Goal: Task Accomplishment & Management: Complete application form

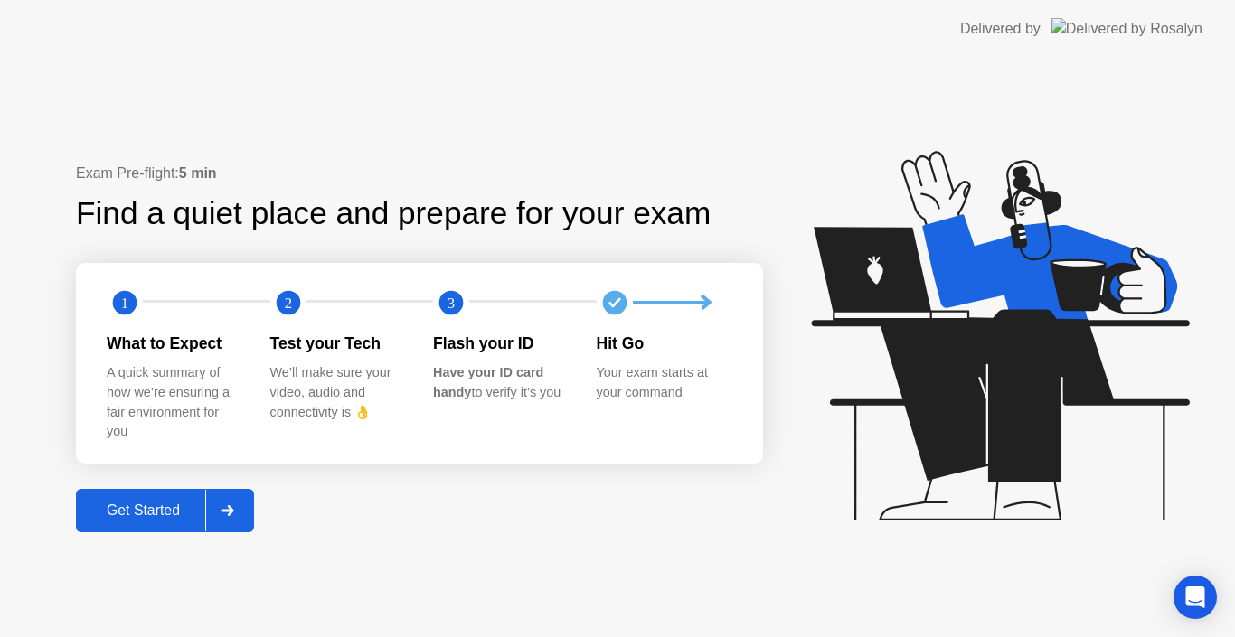
click at [136, 525] on button "Get Started" at bounding box center [165, 510] width 178 height 43
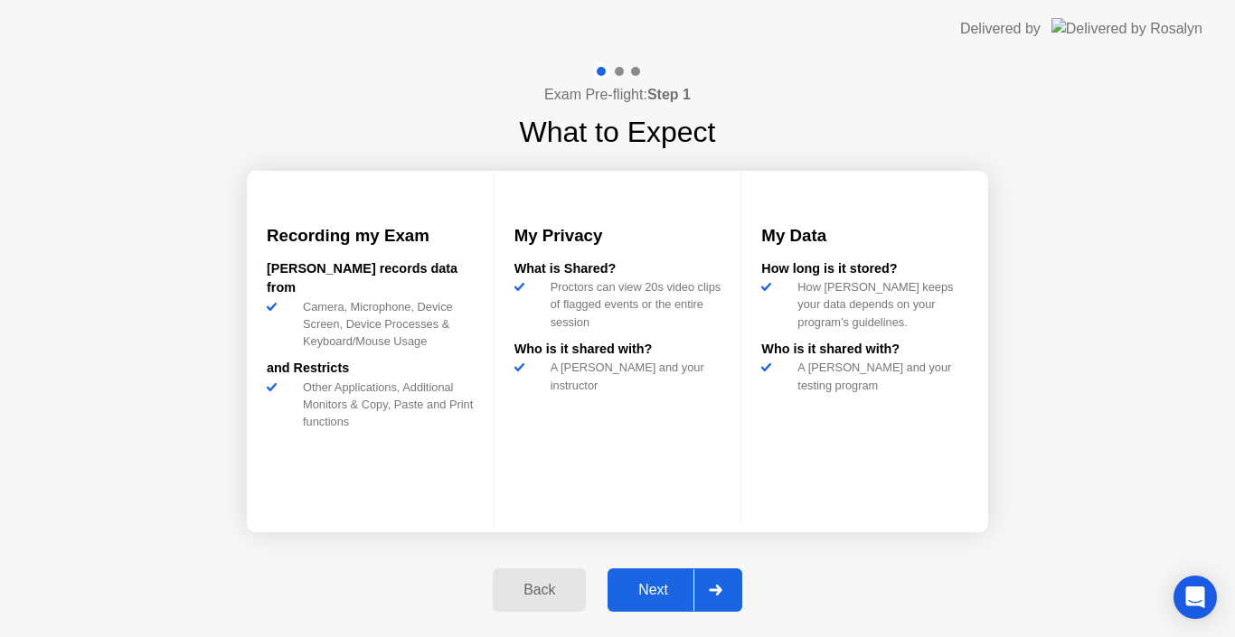
click at [672, 585] on div "Next" at bounding box center [653, 590] width 80 height 16
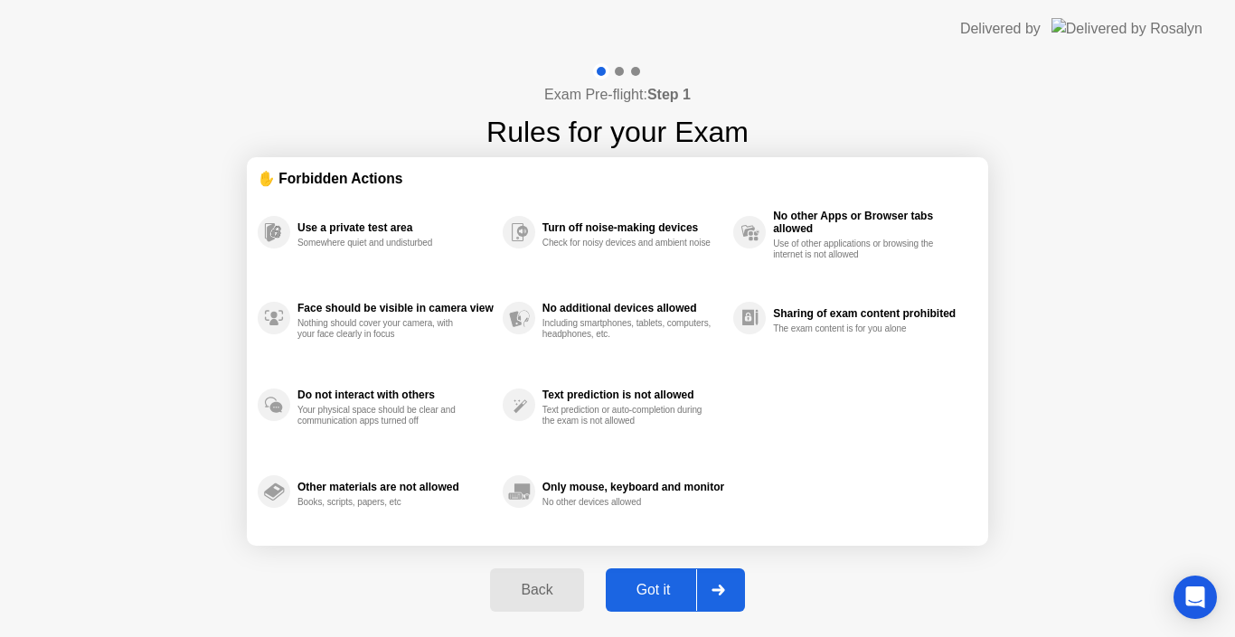
click at [630, 587] on div "Got it" at bounding box center [653, 590] width 85 height 16
select select "**********"
select select "*******"
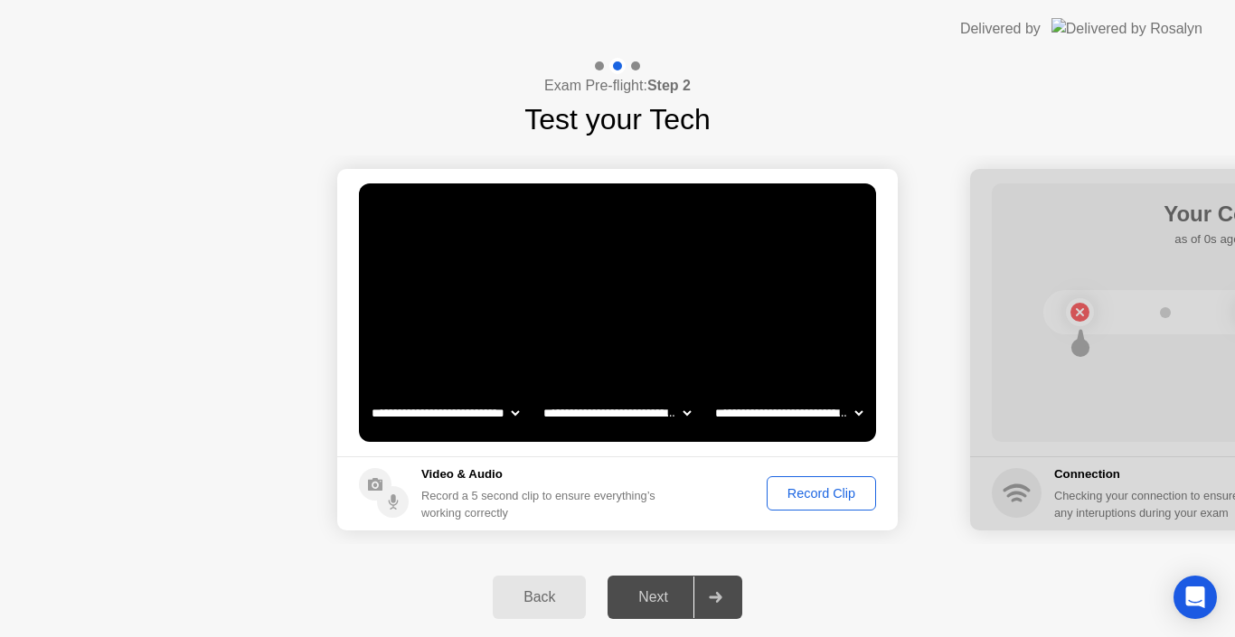
click at [800, 489] on div "Record Clip" at bounding box center [821, 493] width 97 height 14
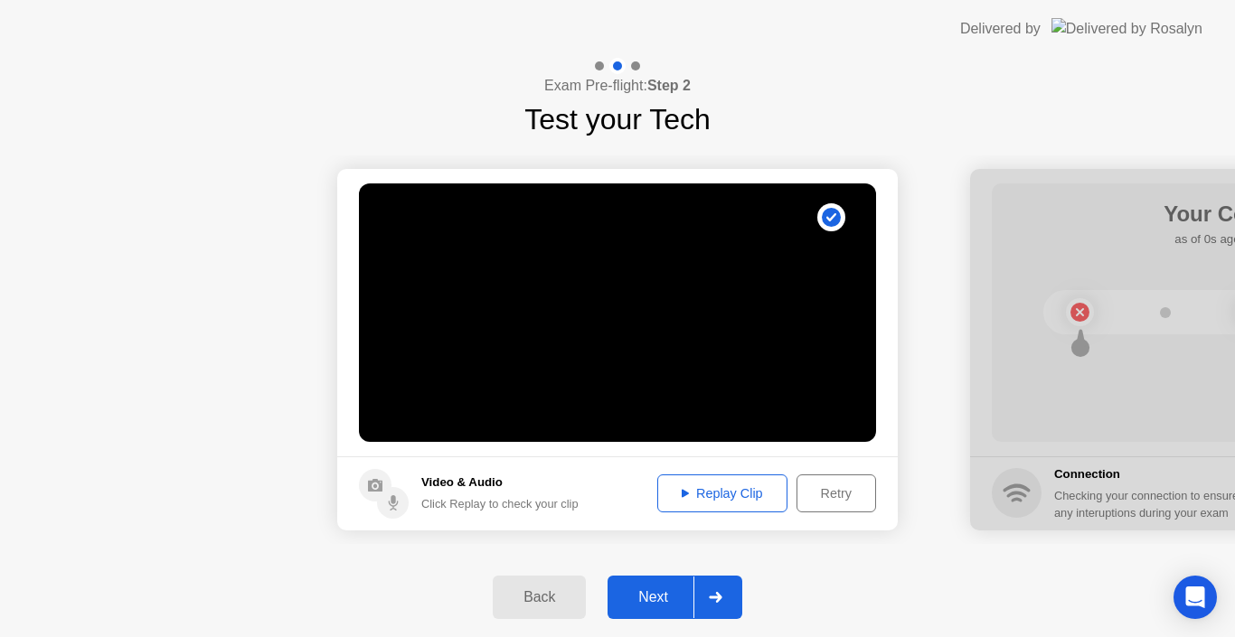
click at [705, 489] on div "Replay Clip" at bounding box center [723, 493] width 118 height 14
click at [639, 593] on div "Next" at bounding box center [653, 597] width 80 height 16
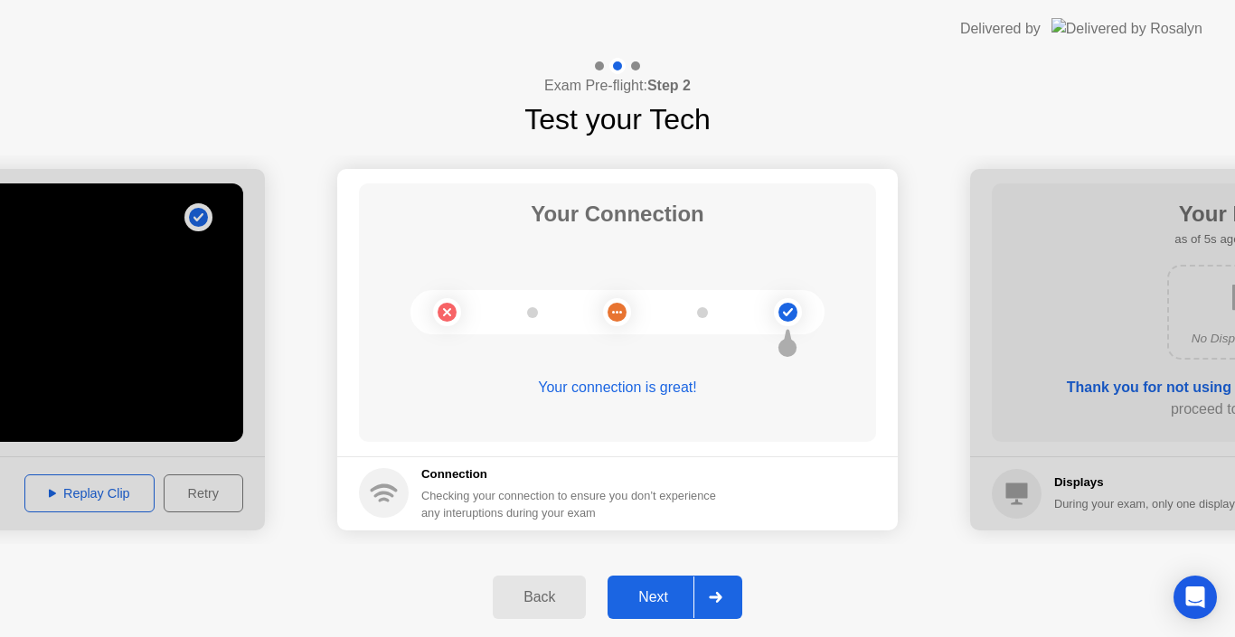
click at [648, 583] on button "Next" at bounding box center [675, 597] width 135 height 43
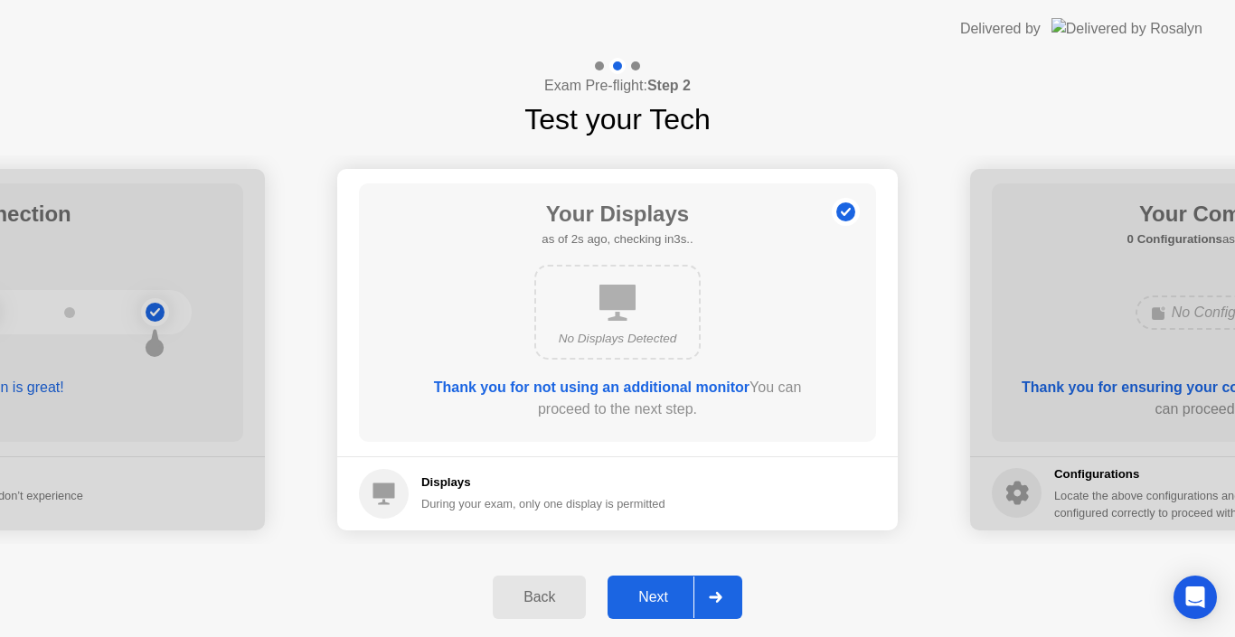
click at [661, 609] on button "Next" at bounding box center [675, 597] width 135 height 43
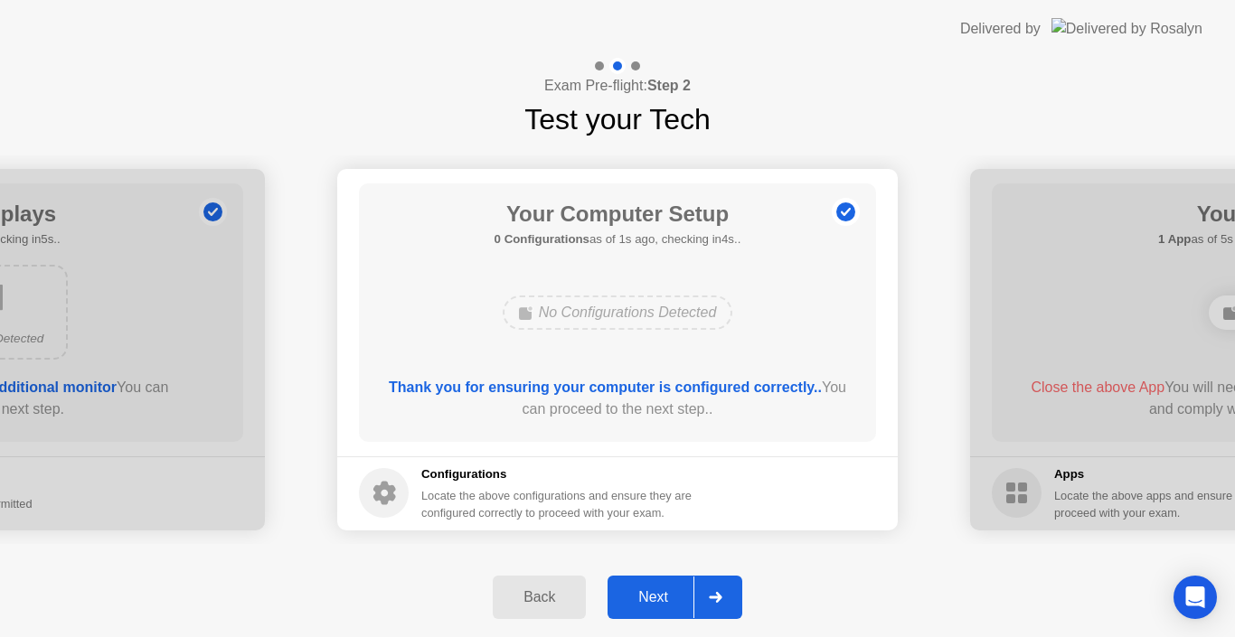
click at [653, 590] on div "Next" at bounding box center [653, 597] width 80 height 16
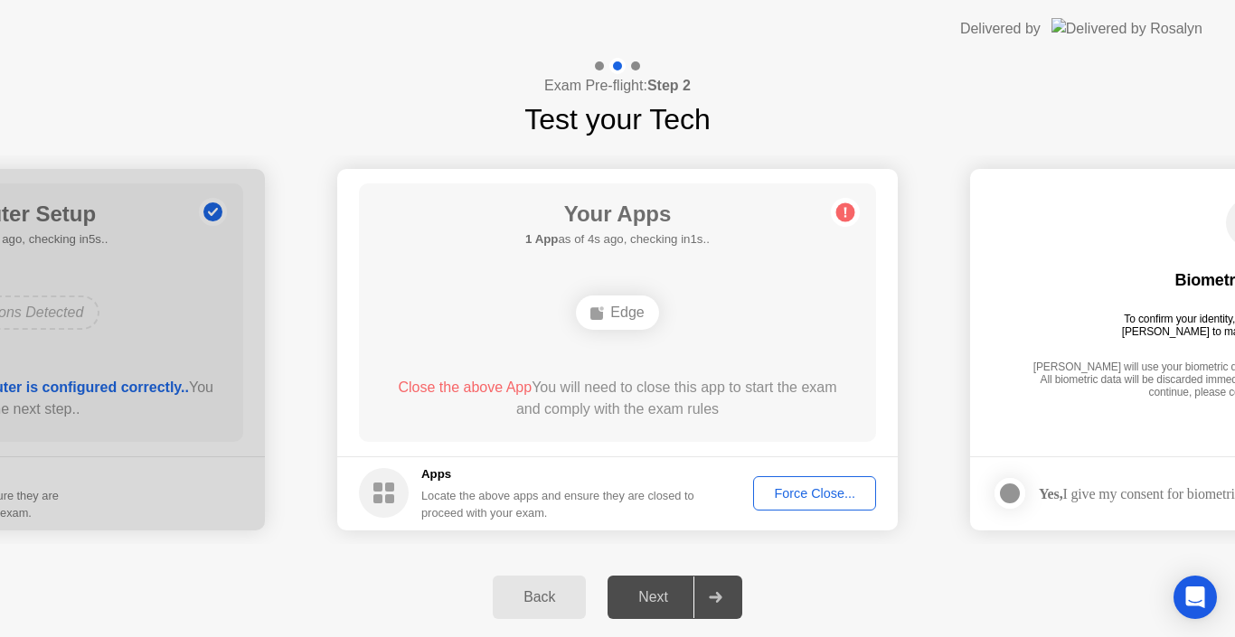
click at [782, 496] on div "Force Close..." at bounding box center [814, 493] width 110 height 14
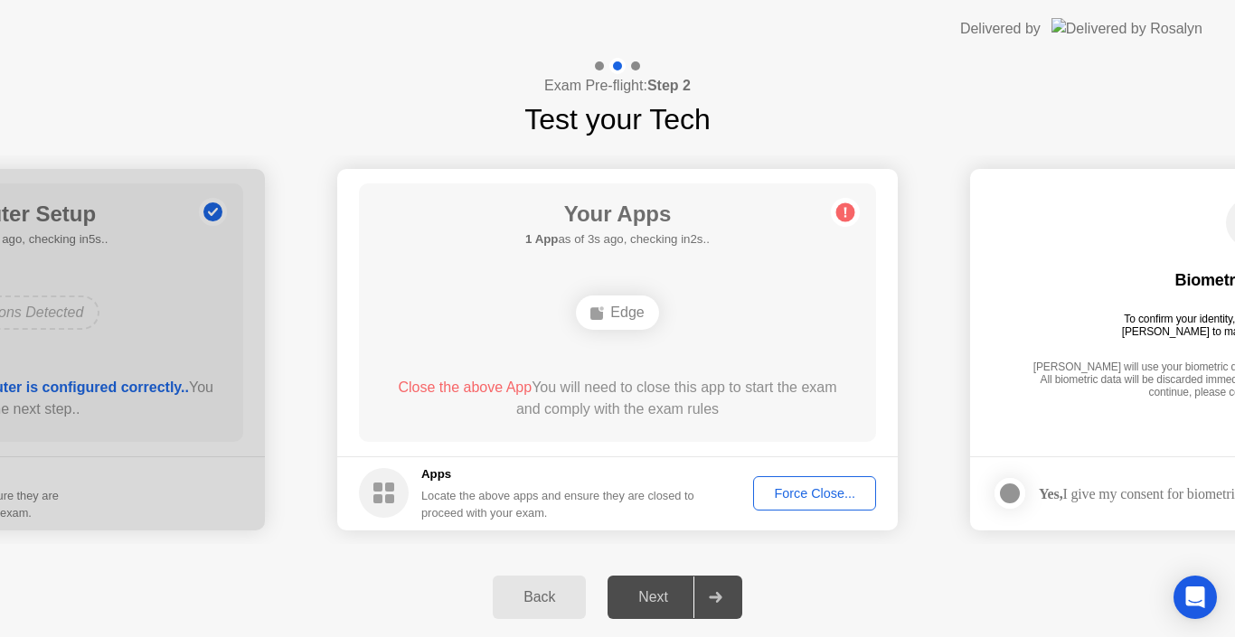
click at [477, 492] on div "Locate the above apps and ensure they are closed to proceed with your exam." at bounding box center [558, 504] width 274 height 34
click at [661, 594] on div "Next" at bounding box center [653, 597] width 80 height 16
click at [845, 215] on icon at bounding box center [845, 212] width 3 height 10
click at [790, 481] on button "Force Close..." at bounding box center [814, 493] width 123 height 34
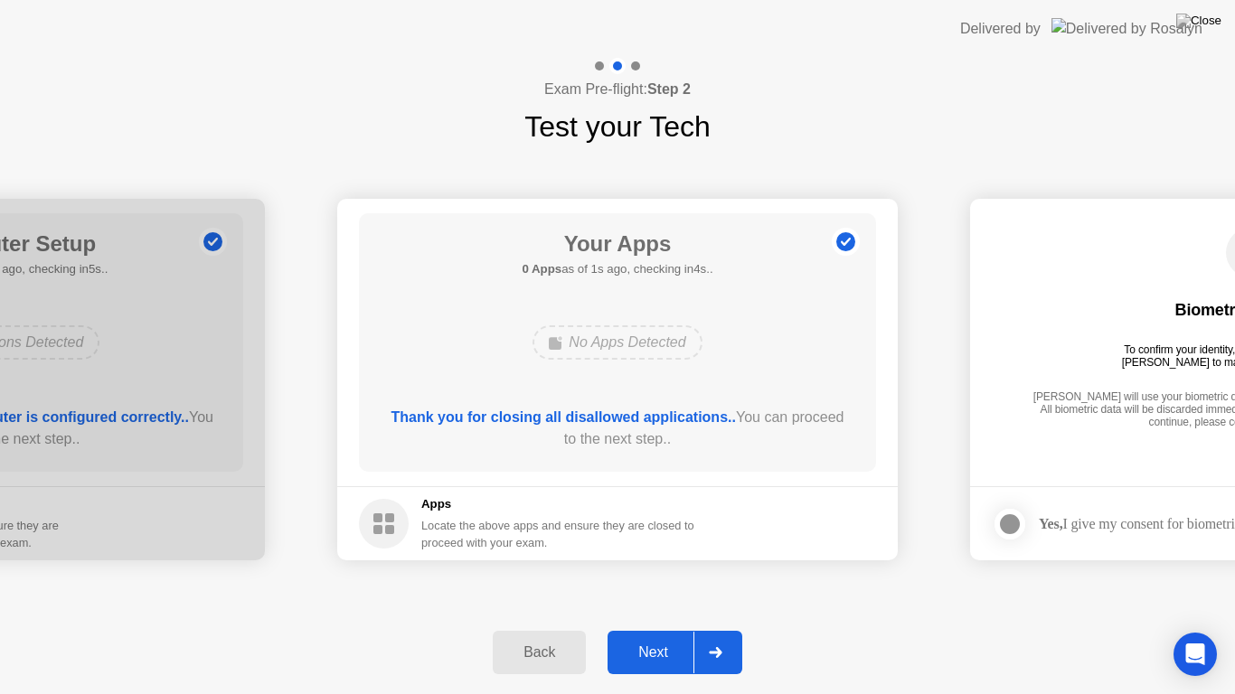
click at [640, 636] on button "Next" at bounding box center [675, 652] width 135 height 43
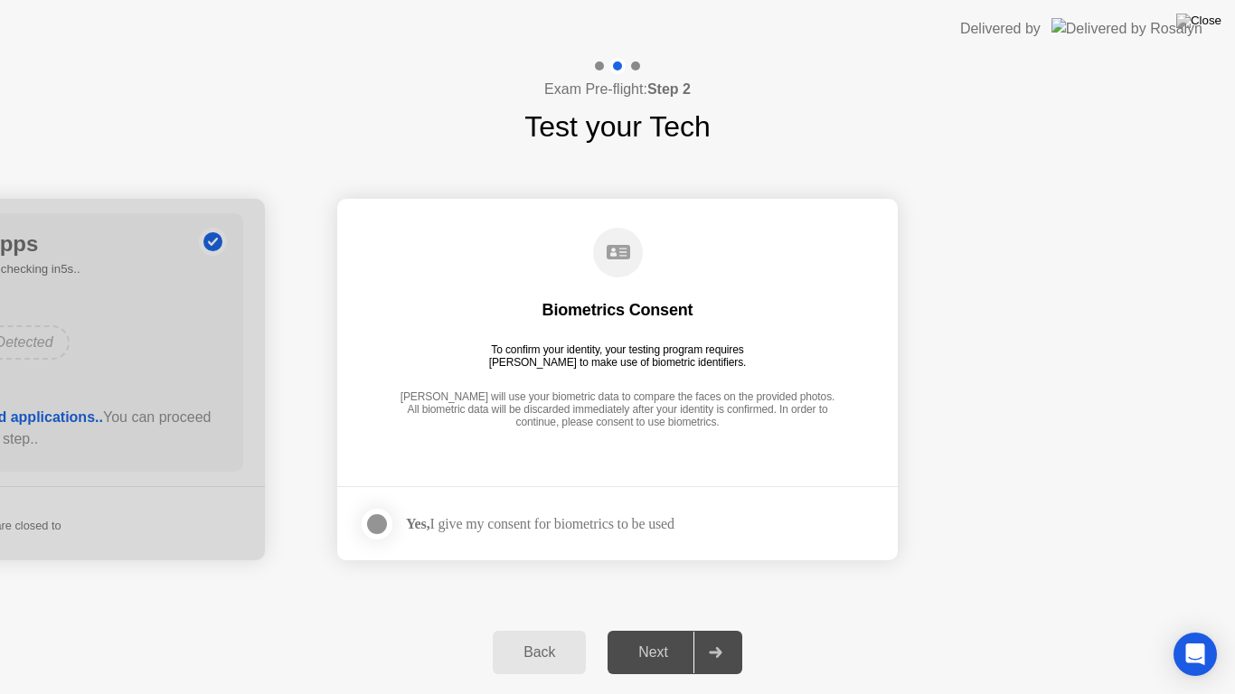
click at [381, 524] on div at bounding box center [377, 525] width 22 height 22
click at [661, 636] on button "Next" at bounding box center [675, 652] width 135 height 43
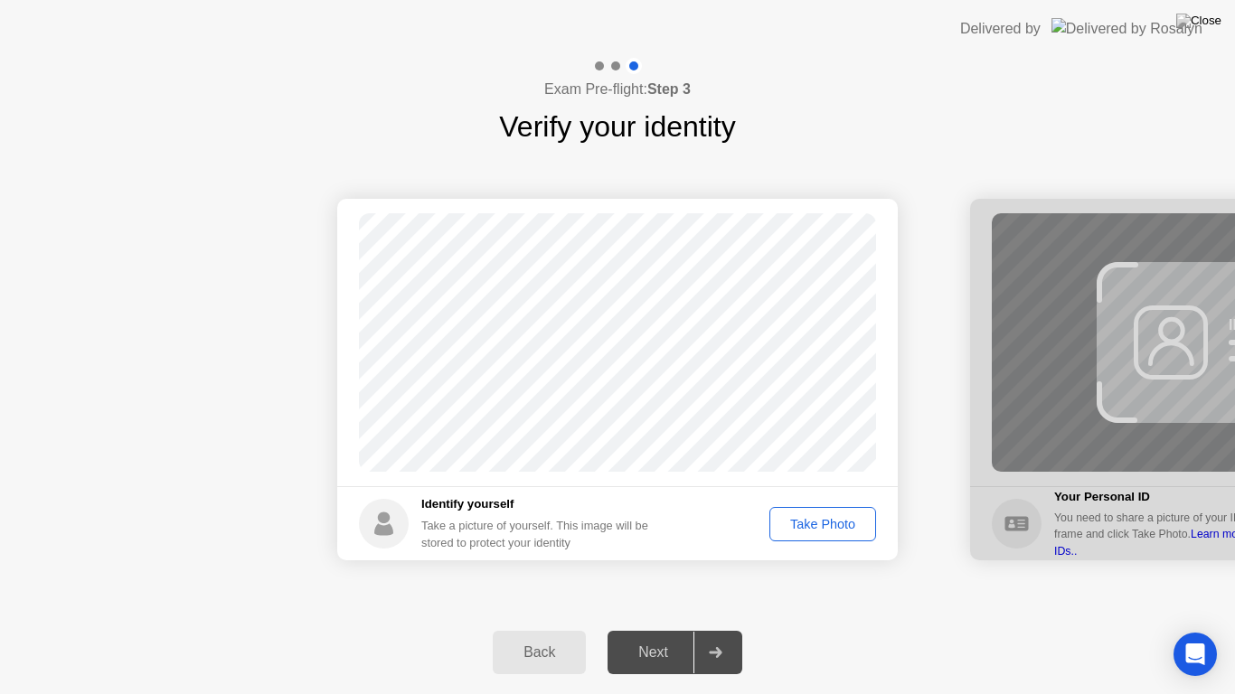
click at [815, 529] on div "Take Photo" at bounding box center [823, 524] width 94 height 14
click at [664, 636] on div "Next" at bounding box center [653, 653] width 80 height 16
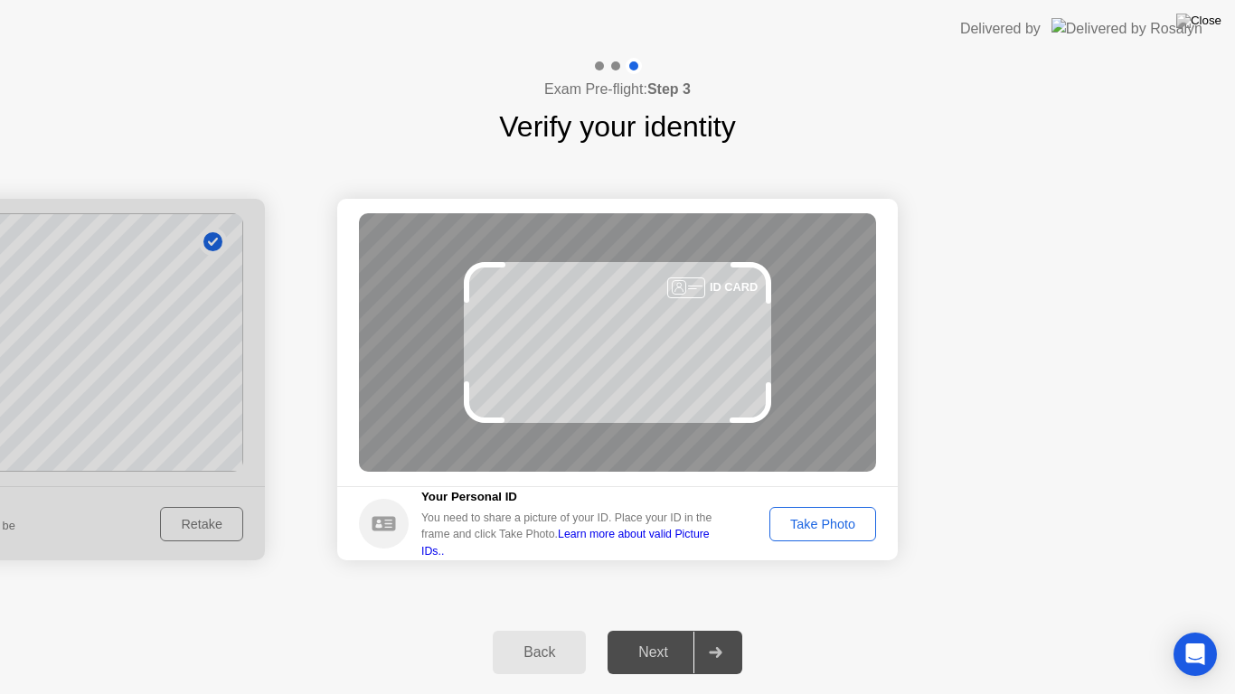
click at [808, 531] on div "Take Photo" at bounding box center [823, 524] width 94 height 14
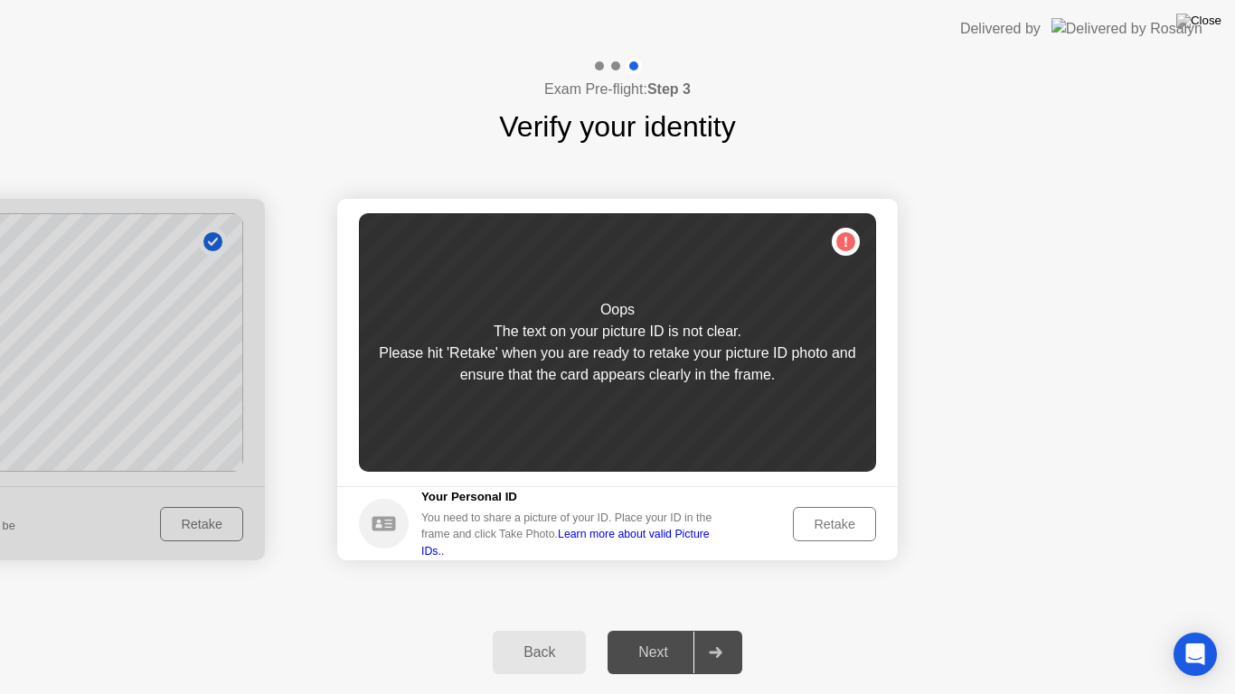
click at [808, 511] on button "Retake" at bounding box center [834, 524] width 83 height 34
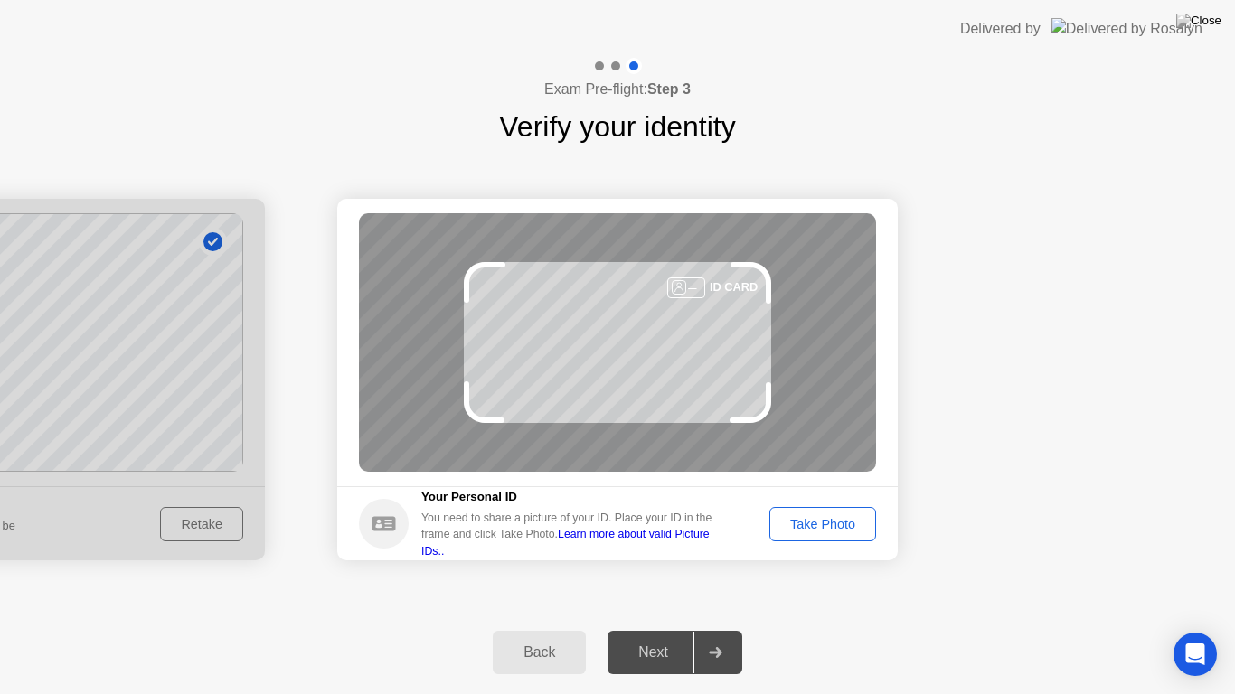
click at [815, 513] on button "Take Photo" at bounding box center [822, 524] width 107 height 34
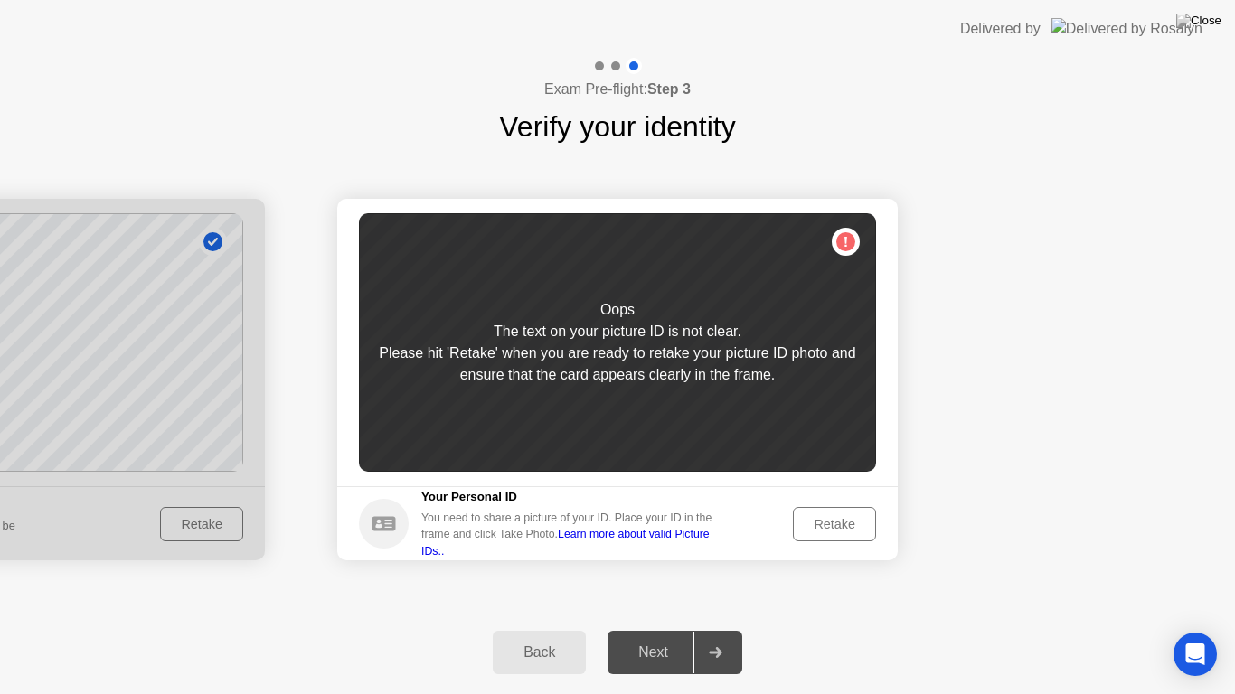
click at [827, 530] on div "Retake" at bounding box center [834, 524] width 71 height 14
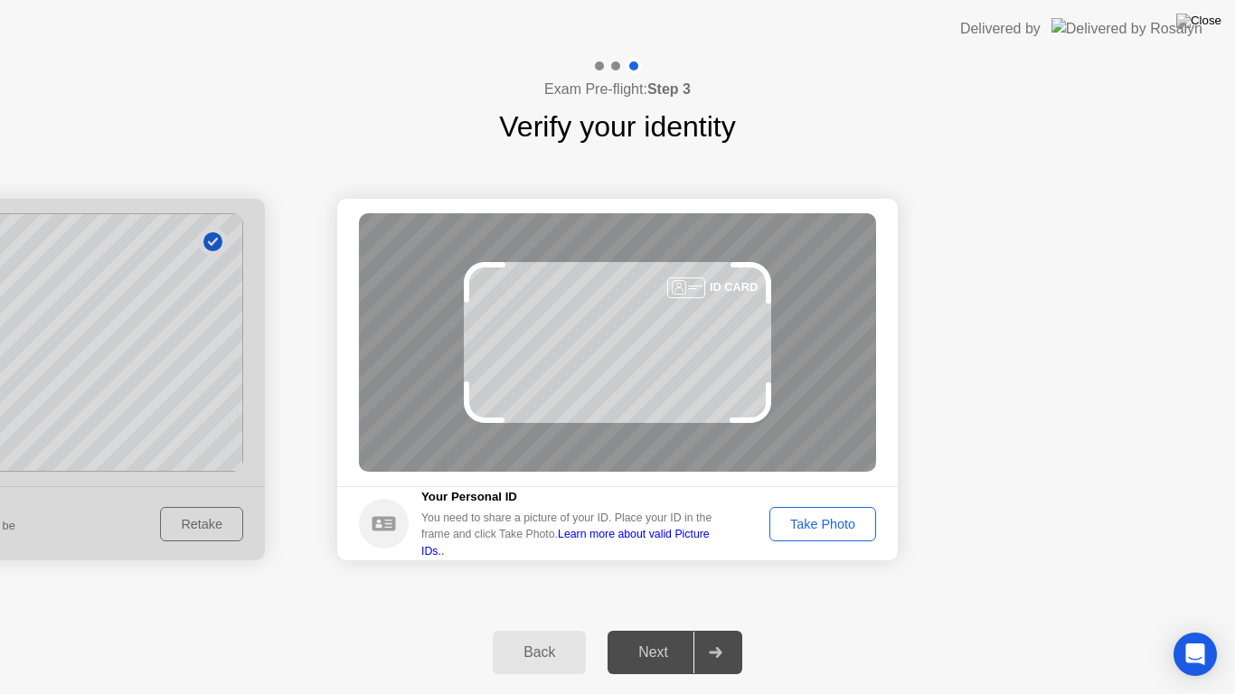
click at [843, 530] on div "Take Photo" at bounding box center [823, 524] width 94 height 14
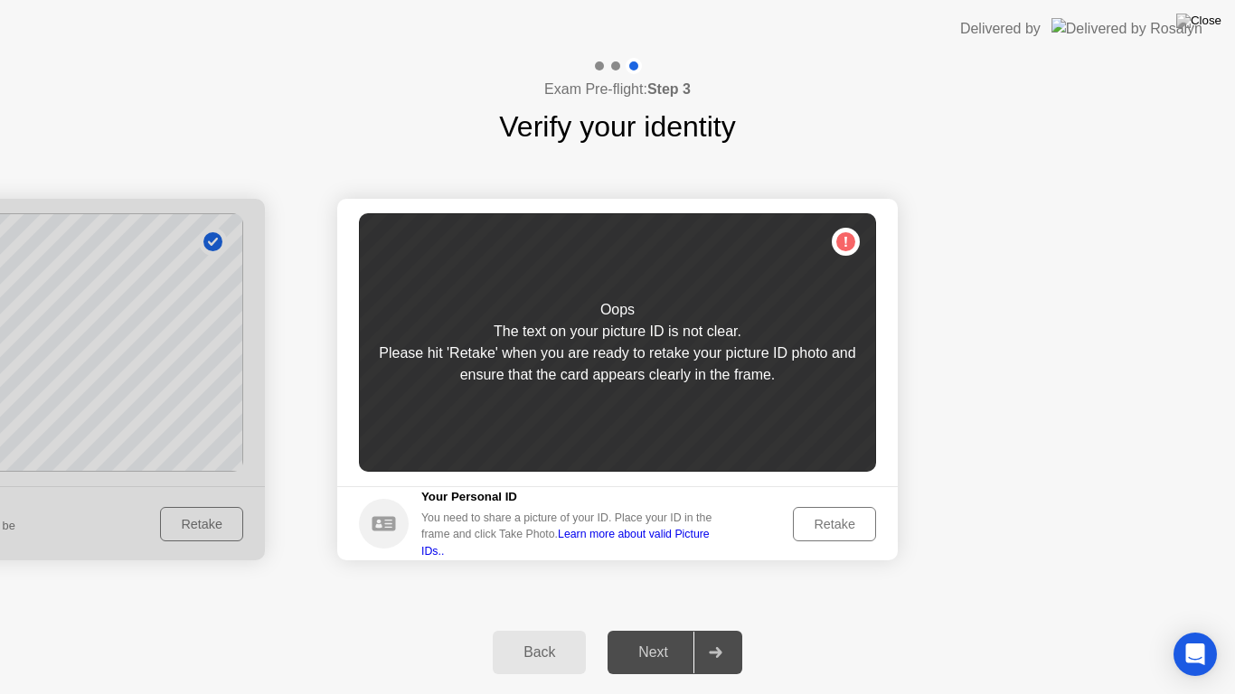
click at [841, 528] on div "Retake" at bounding box center [834, 524] width 71 height 14
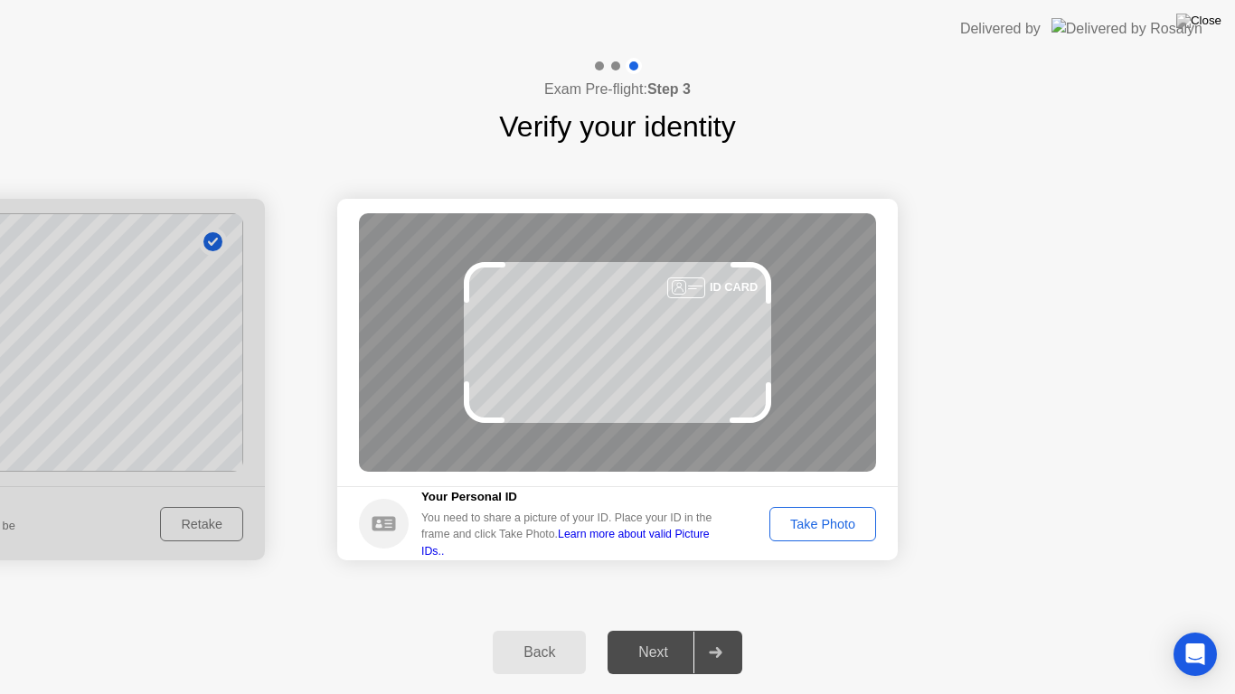
click at [841, 528] on div "Take Photo" at bounding box center [823, 524] width 94 height 14
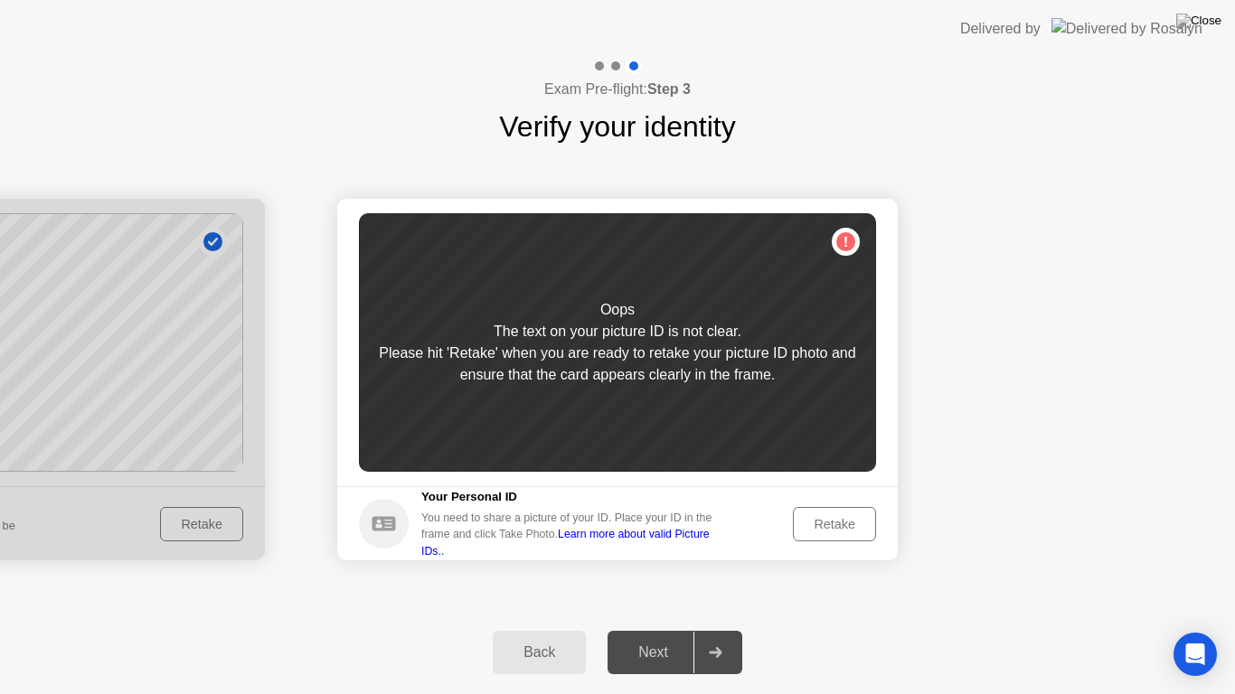
click at [841, 528] on div "Retake" at bounding box center [834, 524] width 71 height 14
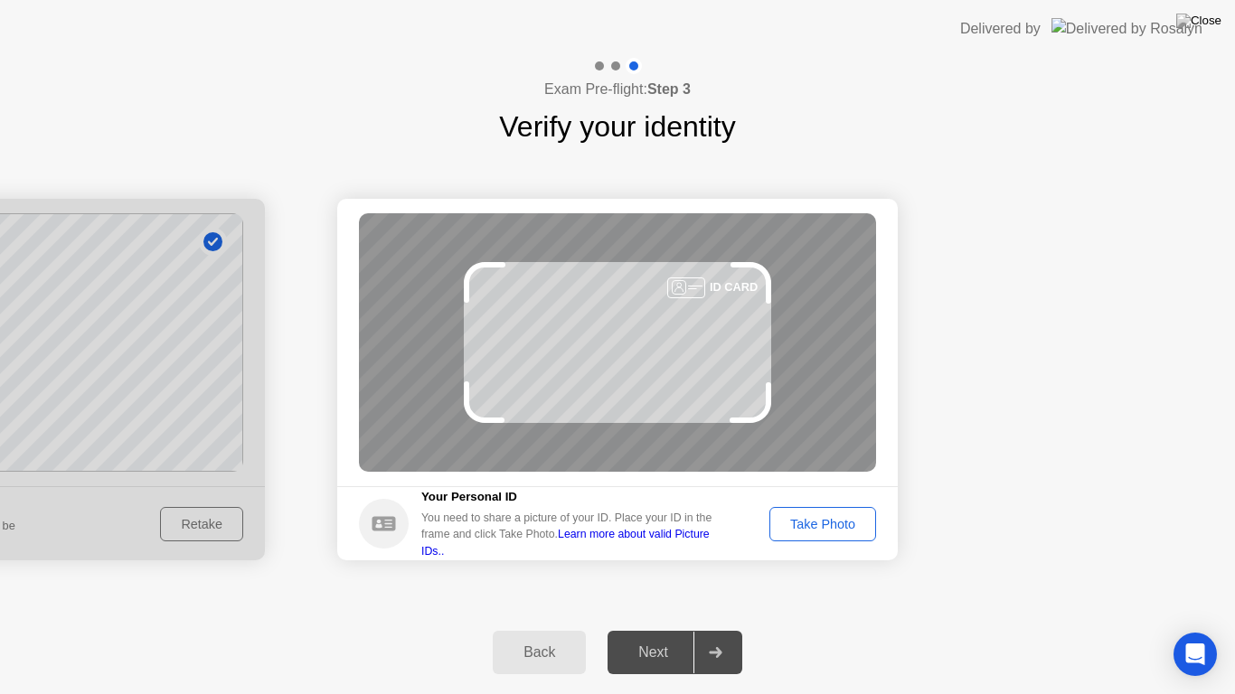
click at [841, 528] on div "Take Photo" at bounding box center [823, 524] width 94 height 14
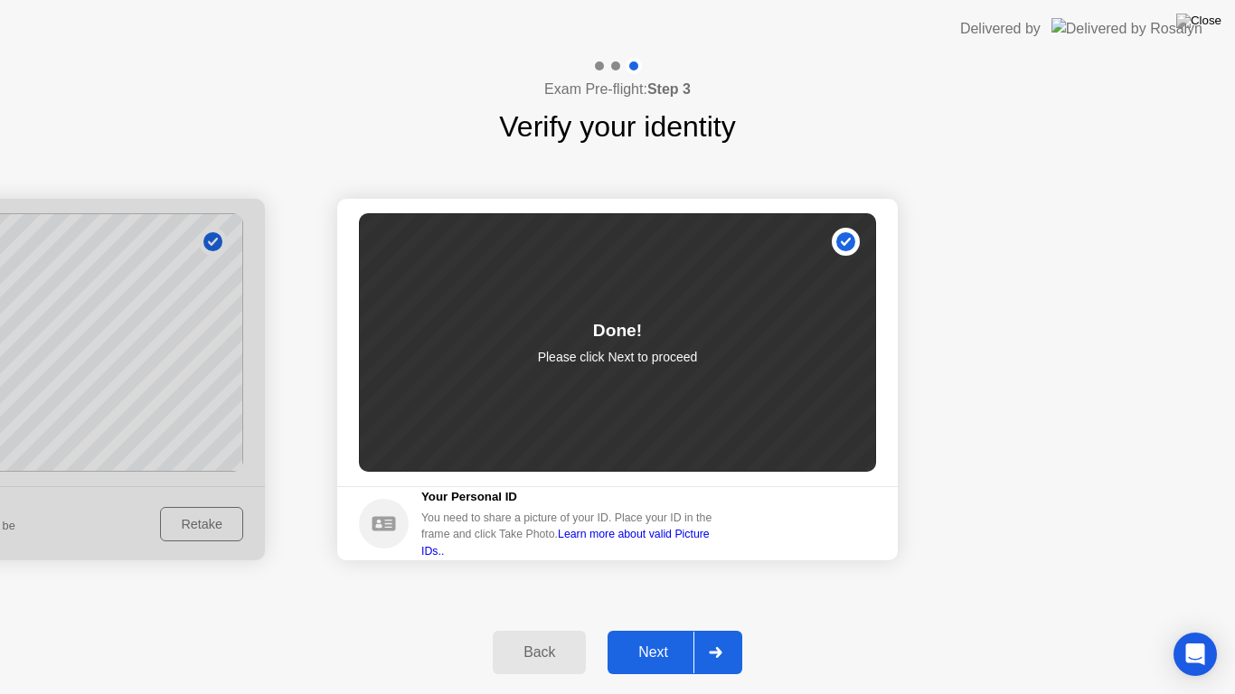
click at [670, 636] on button "Next" at bounding box center [675, 652] width 135 height 43
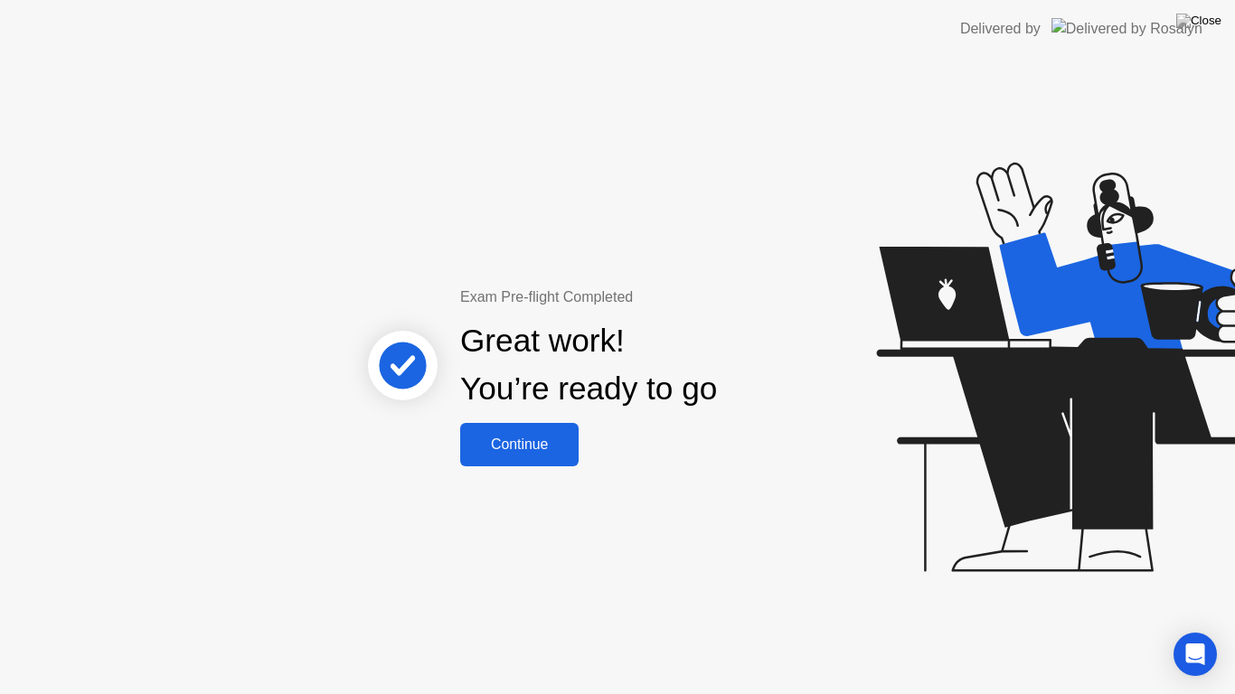
click at [537, 425] on button "Continue" at bounding box center [519, 444] width 118 height 43
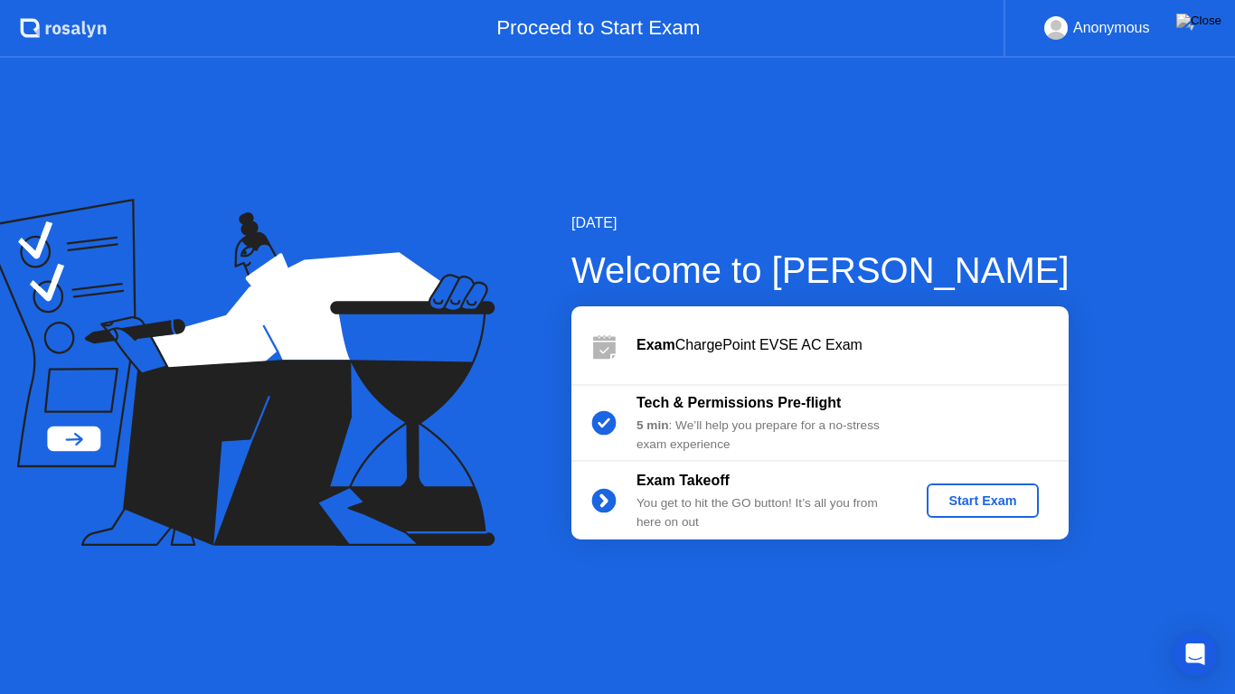
click at [941, 494] on div "Start Exam" at bounding box center [982, 501] width 97 height 14
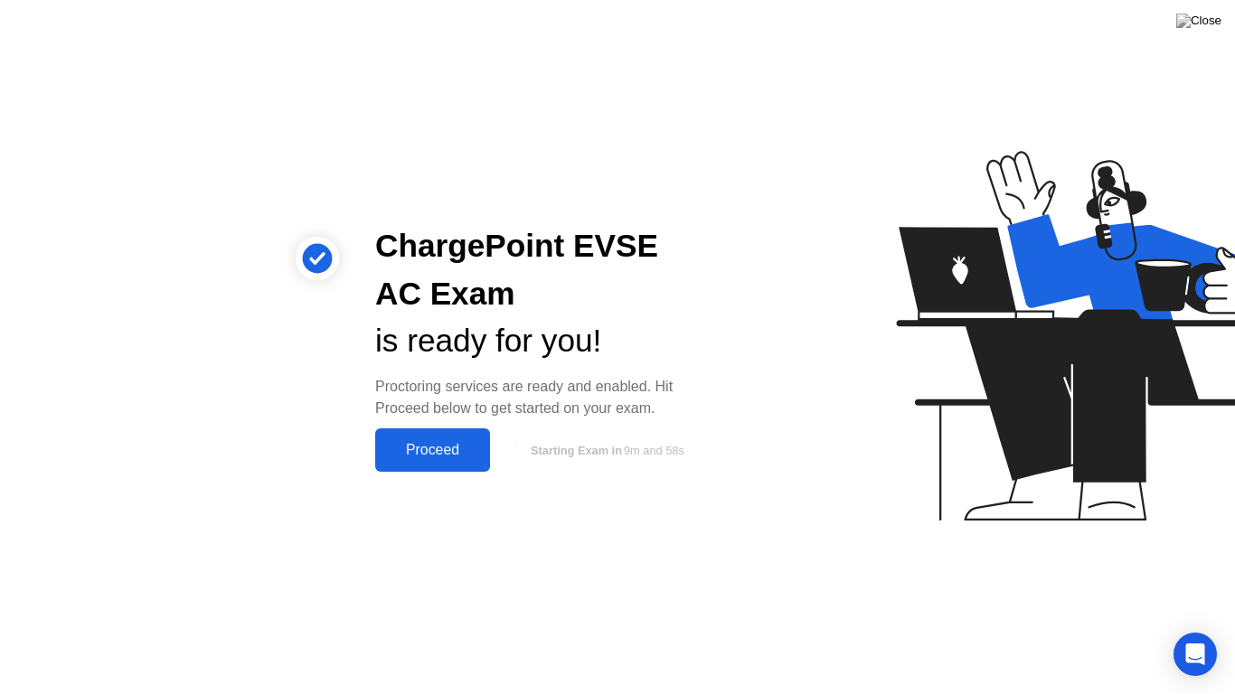
click at [467, 442] on div "Proceed" at bounding box center [433, 450] width 104 height 16
